Goal: Information Seeking & Learning: Learn about a topic

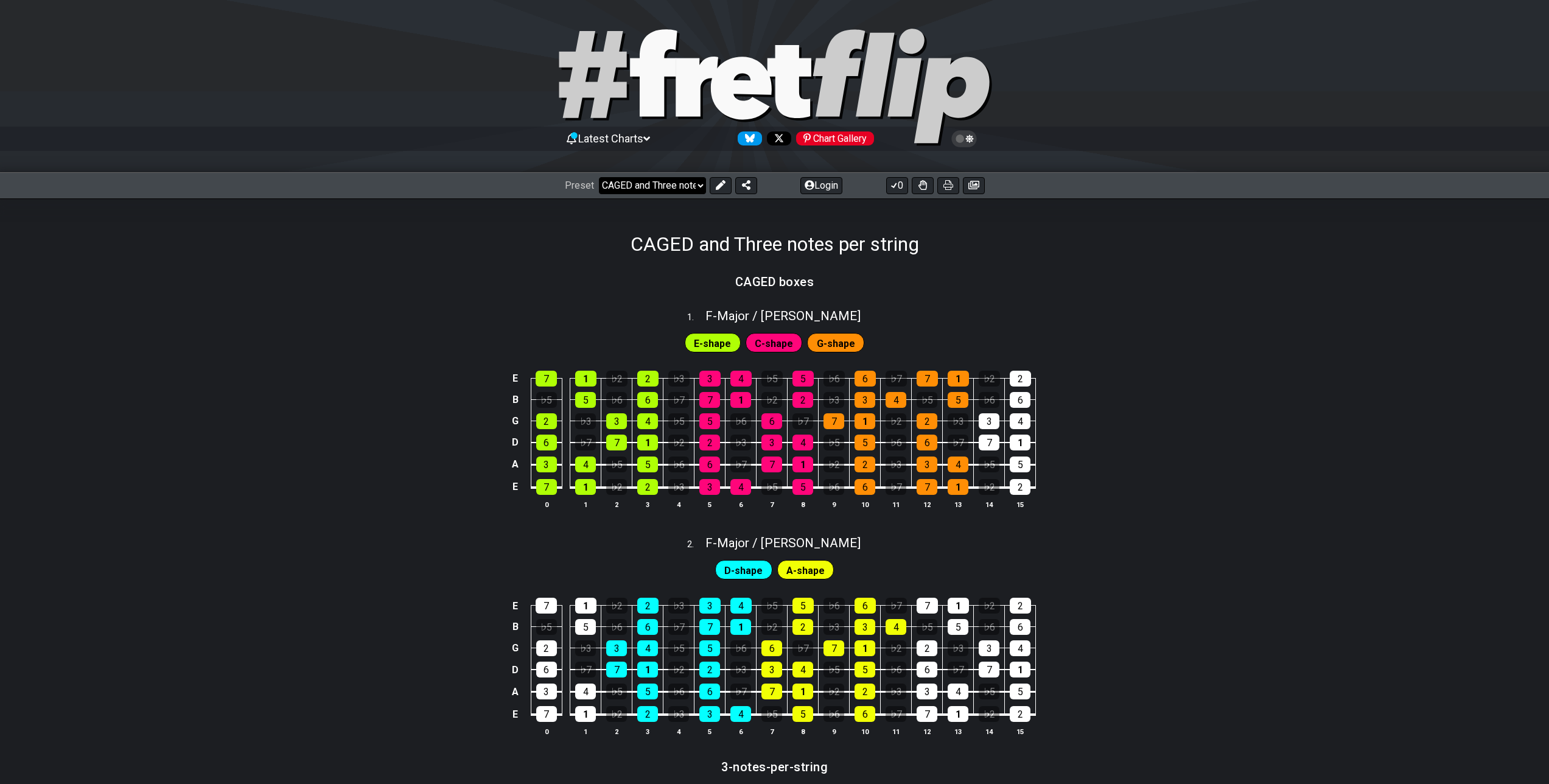
click at [674, 181] on select "Welcome to #fretflip! CAGED and Three notes per string Custom Preset Minor Pent…" at bounding box center [652, 185] width 107 height 17
click at [599, 177] on select "Welcome to #fretflip! CAGED and Three notes per string Custom Preset Minor Pent…" at bounding box center [652, 185] width 107 height 17
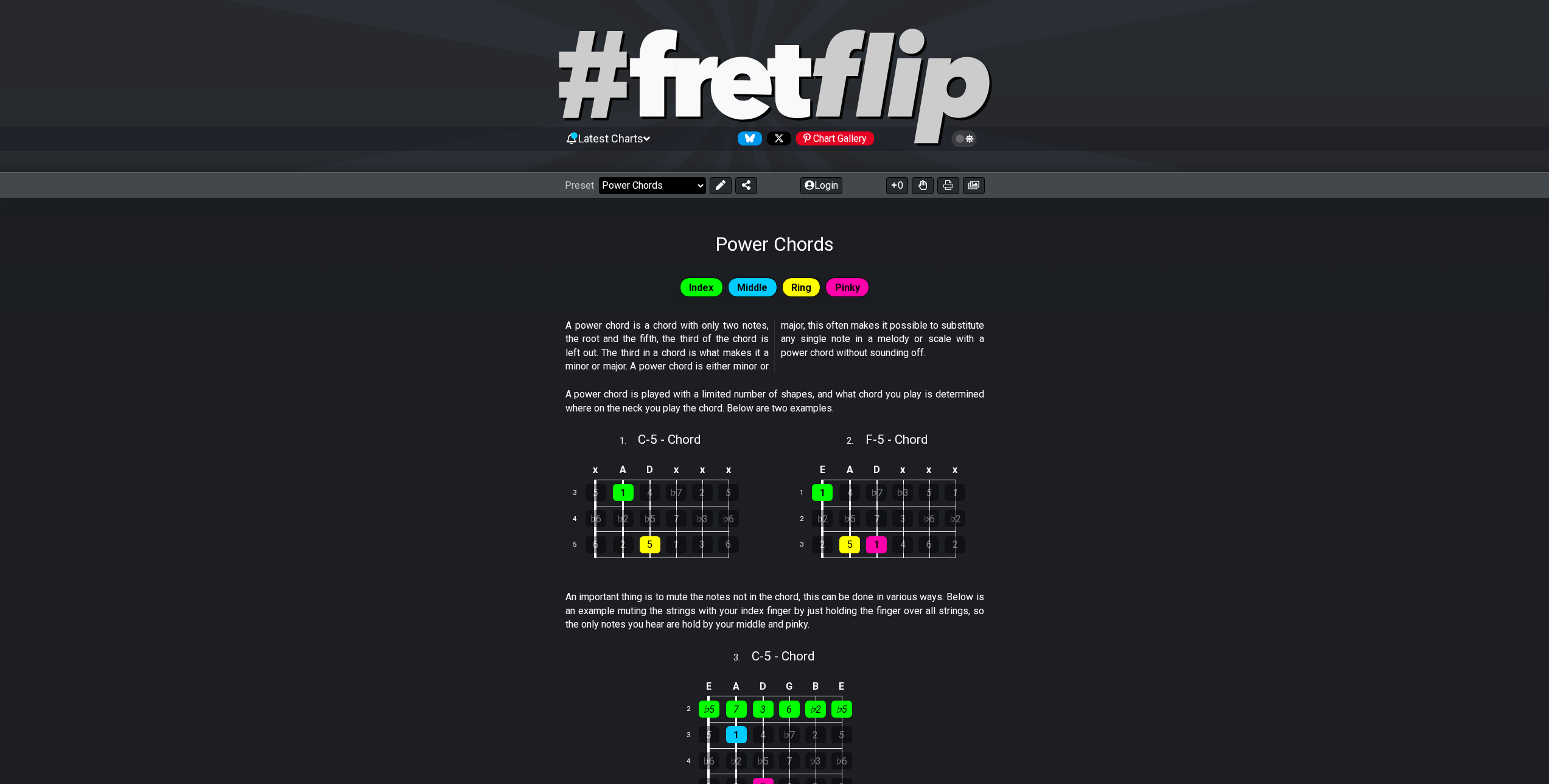
click at [662, 182] on select "Welcome to #fretflip! CAGED and Three notes per string Custom Preset Minor Pent…" at bounding box center [652, 185] width 107 height 17
click at [599, 177] on select "Welcome to #fretflip! CAGED and Three notes per string Custom Preset Minor Pent…" at bounding box center [652, 185] width 107 height 17
select select "/how-to-solo"
select select "C"
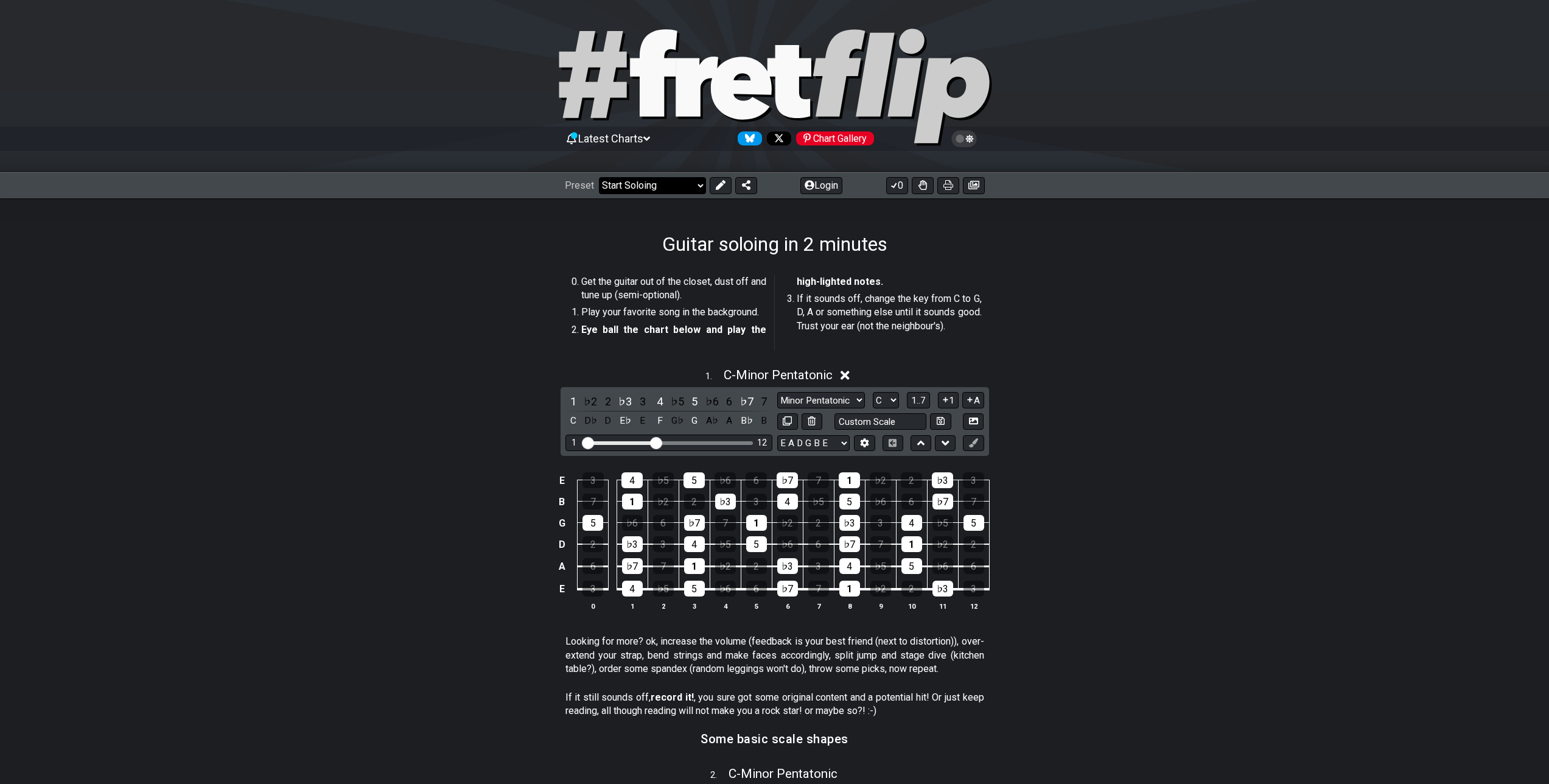
click at [675, 185] on select "Welcome to #fretflip! CAGED and Three notes per string Custom Preset Minor Pent…" at bounding box center [652, 185] width 107 height 17
click at [599, 177] on select "Welcome to #fretflip! CAGED and Three notes per string Custom Preset Minor Pent…" at bounding box center [652, 185] width 107 height 17
select select "/scale-degrees-and-intervals"
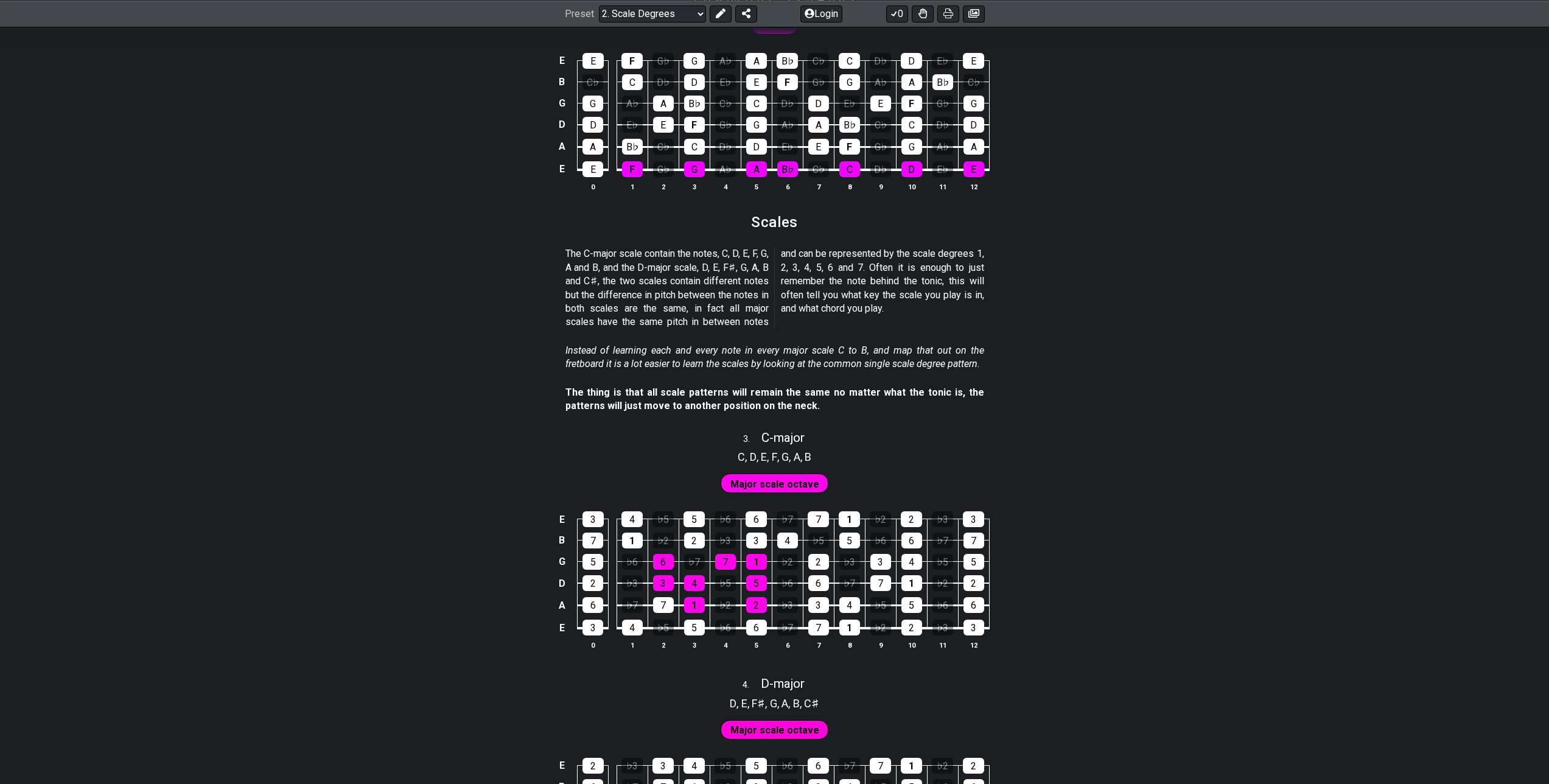
scroll to position [1091, 0]
